Goal: Information Seeking & Learning: Learn about a topic

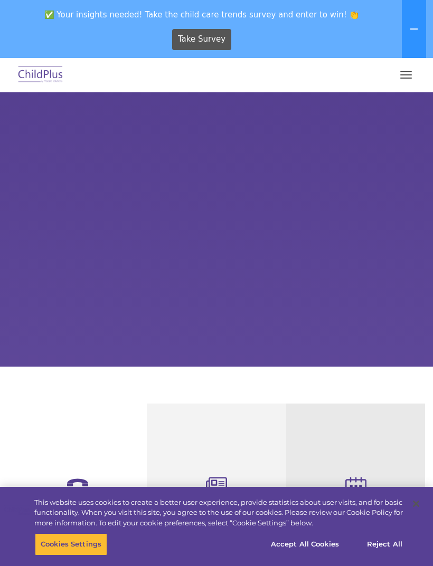
select select "MEDIUM"
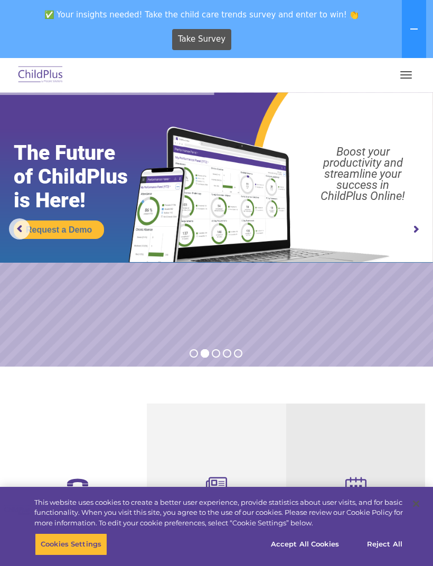
click at [35, 72] on img at bounding box center [41, 75] width 50 height 25
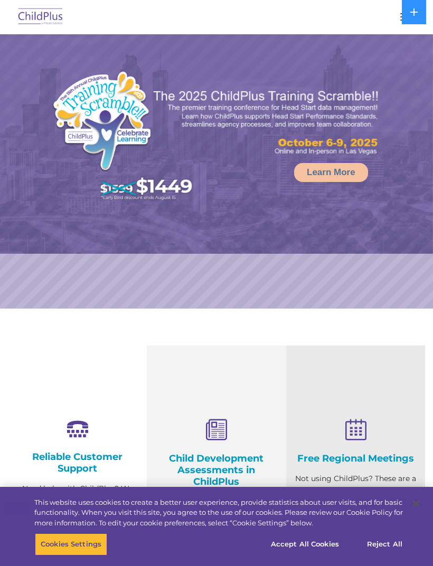
select select "MEDIUM"
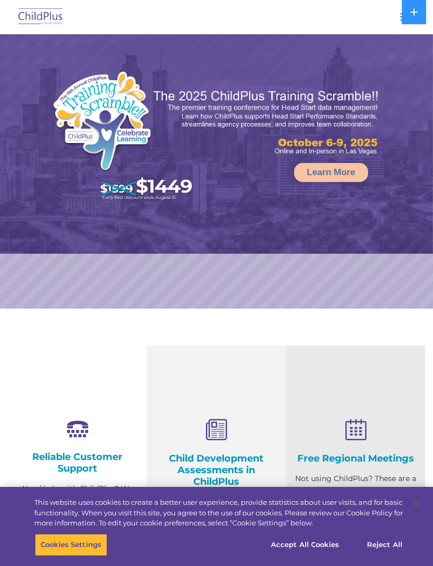
select select "MEDIUM"
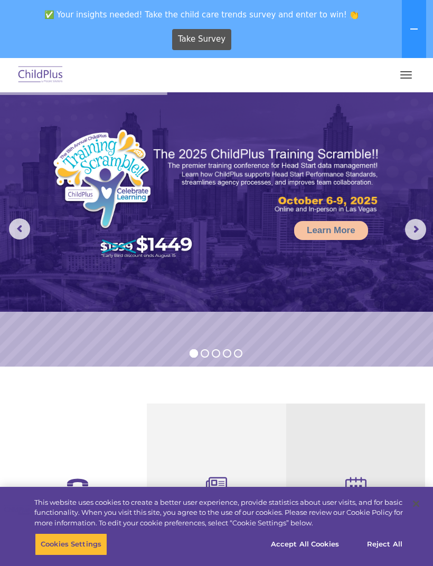
click at [410, 41] on button at bounding box center [413, 29] width 24 height 58
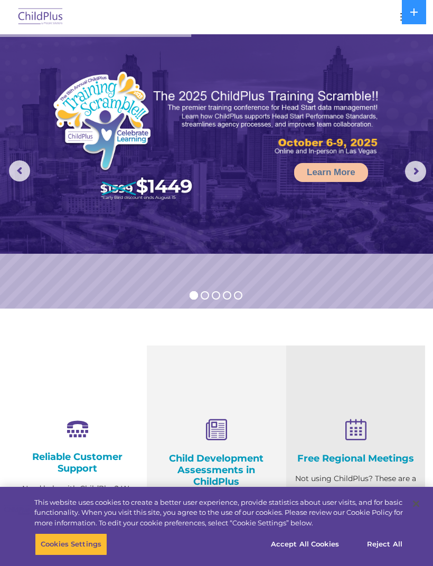
click at [407, 73] on img at bounding box center [216, 143] width 433 height 219
click at [406, 23] on button at bounding box center [413, 12] width 24 height 24
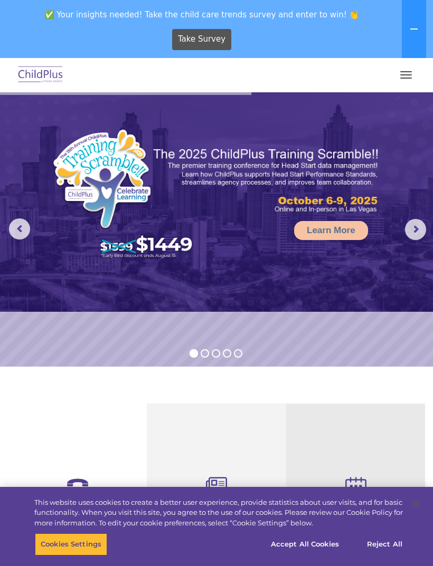
click at [405, 83] on button "button" at bounding box center [406, 74] width 22 height 17
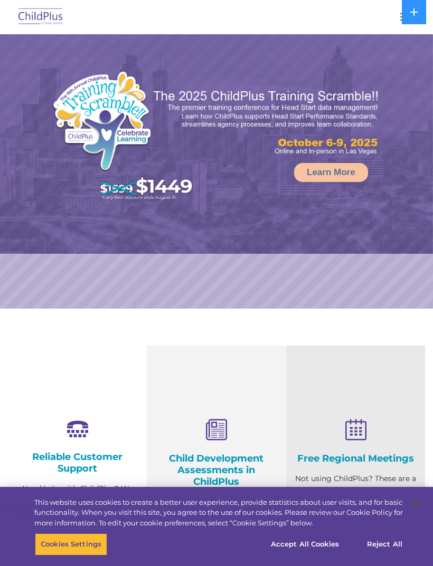
select select "MEDIUM"
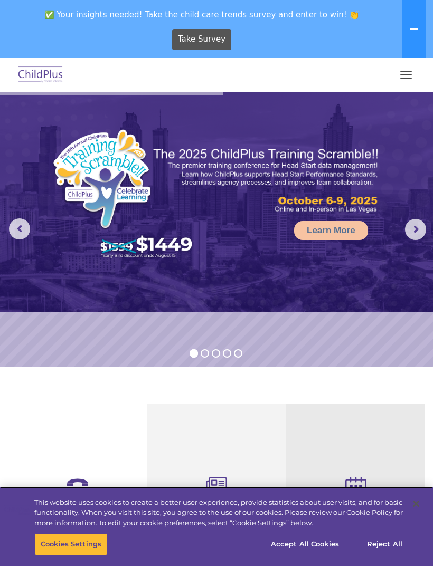
click at [320, 539] on button "Accept All Cookies" at bounding box center [305, 544] width 80 height 22
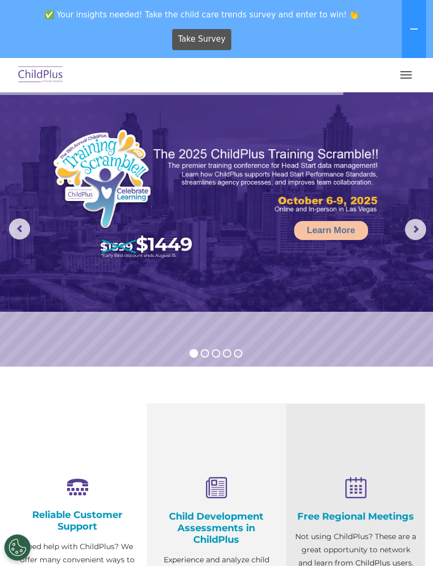
click at [230, 3] on div "✅ Your insights needed! Take the child care trends survey and enter to win! 👏 T…" at bounding box center [201, 30] width 403 height 58
click at [229, 2] on div "✅ Your insights needed! Take the child care trends survey and enter to win! 👏 T…" at bounding box center [201, 30] width 403 height 58
